Goal: Navigation & Orientation: Find specific page/section

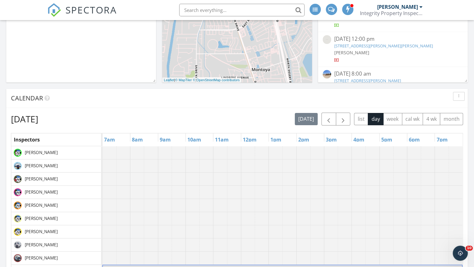
scroll to position [190, 0]
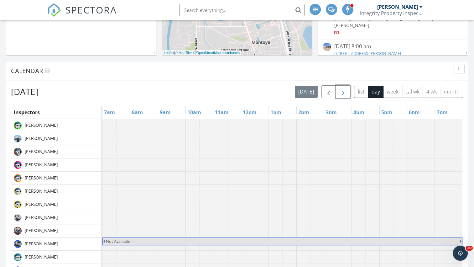
click at [348, 93] on button "button" at bounding box center [343, 91] width 15 height 13
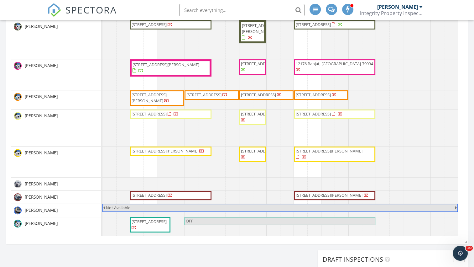
scroll to position [164, 0]
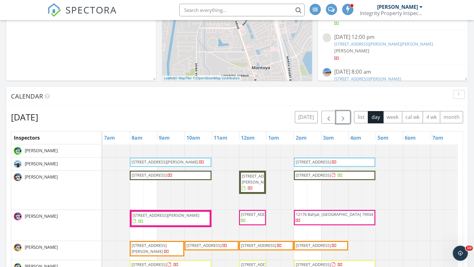
click at [345, 120] on span "button" at bounding box center [343, 117] width 8 height 8
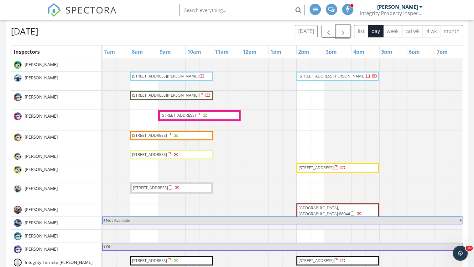
scroll to position [253, 0]
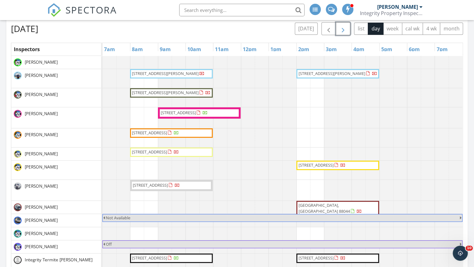
click at [340, 26] on button "button" at bounding box center [343, 28] width 15 height 13
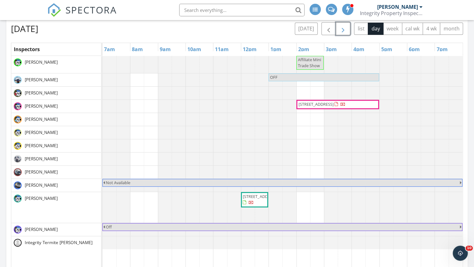
click at [340, 26] on button "button" at bounding box center [343, 28] width 15 height 13
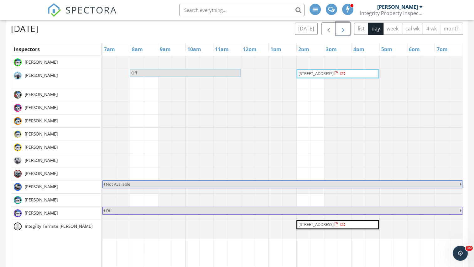
click at [340, 26] on button "button" at bounding box center [343, 28] width 15 height 13
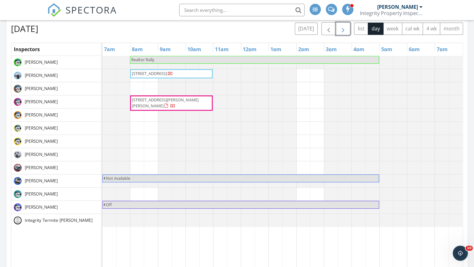
click at [340, 26] on button "button" at bounding box center [343, 28] width 15 height 13
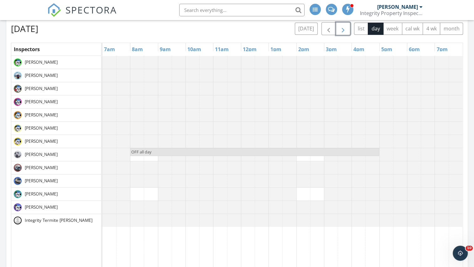
click at [340, 26] on button "button" at bounding box center [343, 28] width 15 height 13
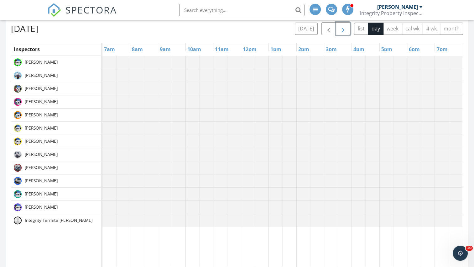
click at [340, 26] on button "button" at bounding box center [343, 28] width 15 height 13
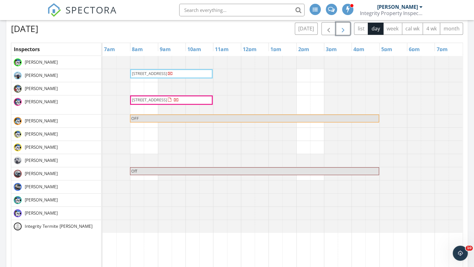
click at [340, 26] on button "button" at bounding box center [343, 28] width 15 height 13
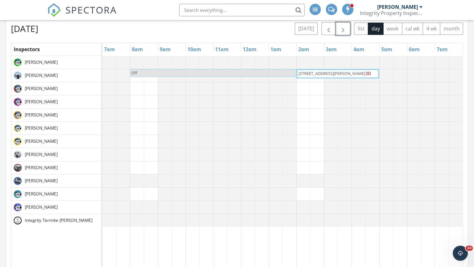
click at [340, 26] on button "button" at bounding box center [343, 28] width 15 height 13
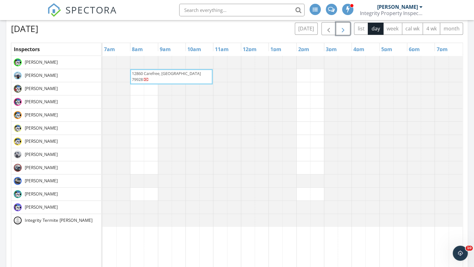
click at [340, 26] on button "button" at bounding box center [343, 28] width 15 height 13
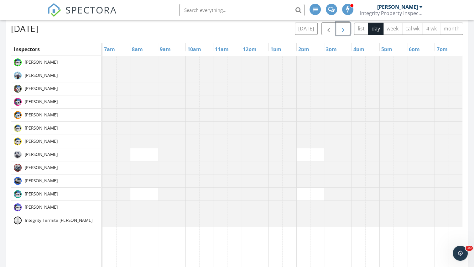
scroll to position [19, 0]
